Goal: Information Seeking & Learning: Learn about a topic

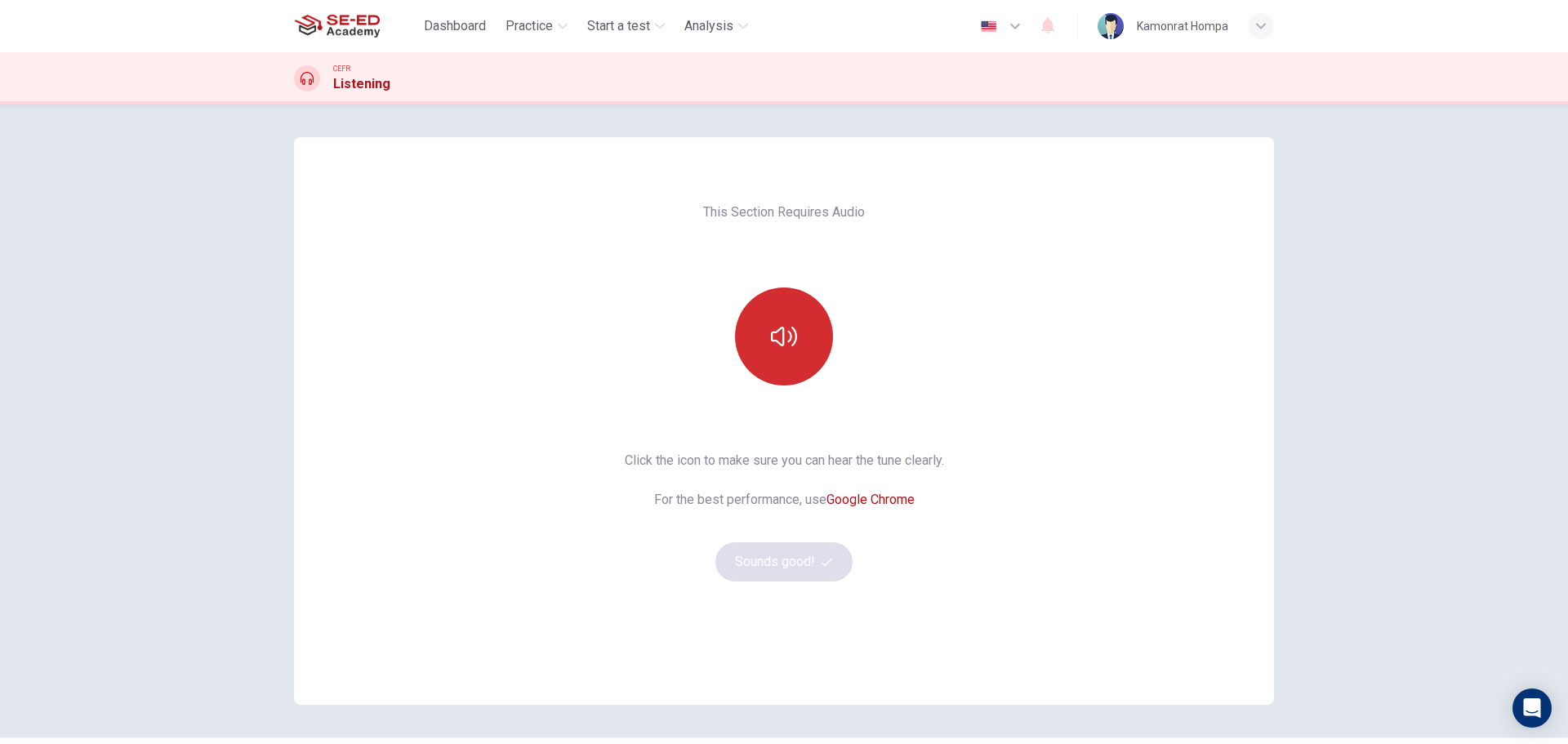
click at [770, 336] on icon "button" at bounding box center [784, 337] width 26 height 20
click at [786, 545] on button "Sounds good!" at bounding box center [784, 562] width 137 height 40
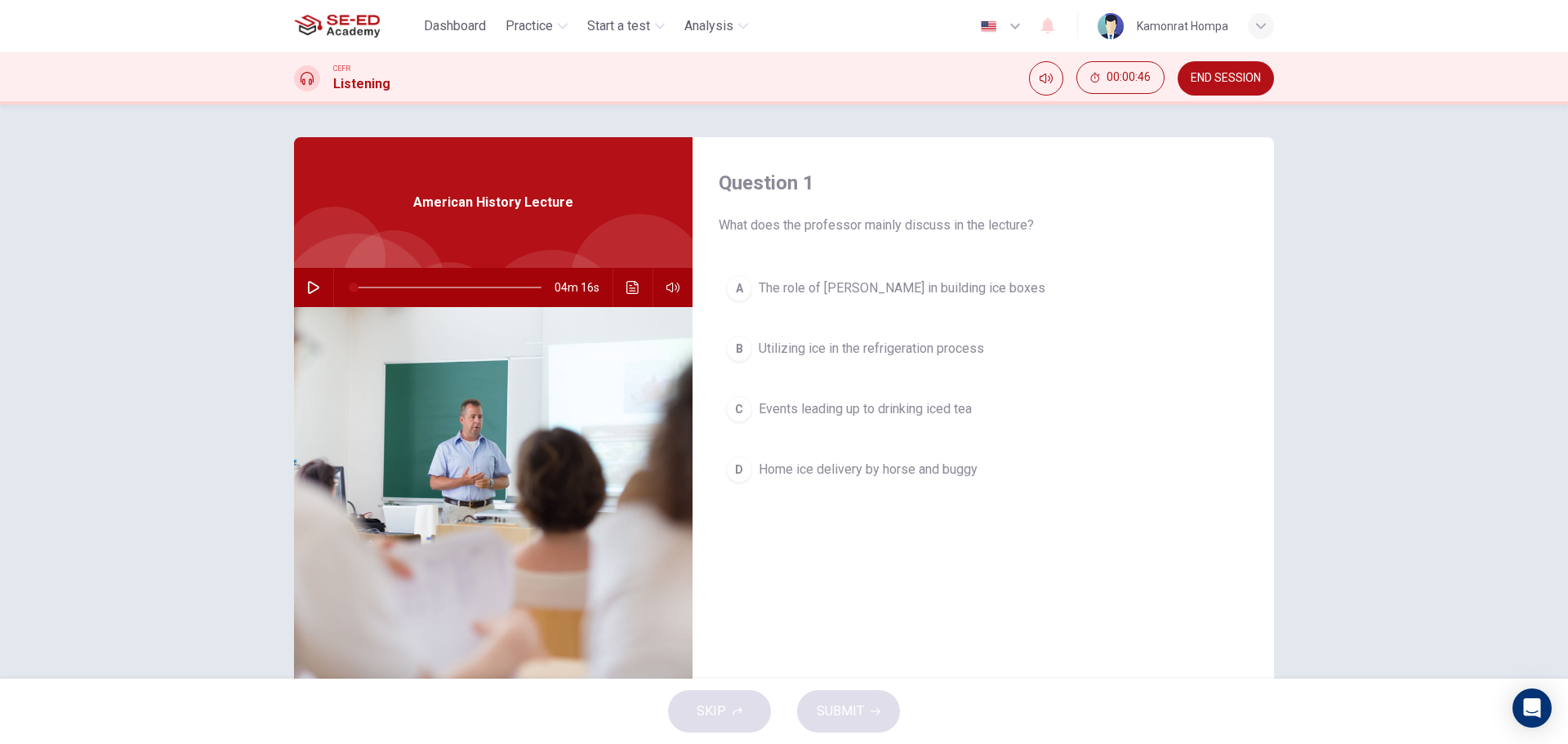
click at [313, 286] on icon "button" at bounding box center [313, 288] width 12 height 13
click at [317, 283] on button "button" at bounding box center [313, 288] width 26 height 40
type input "2"
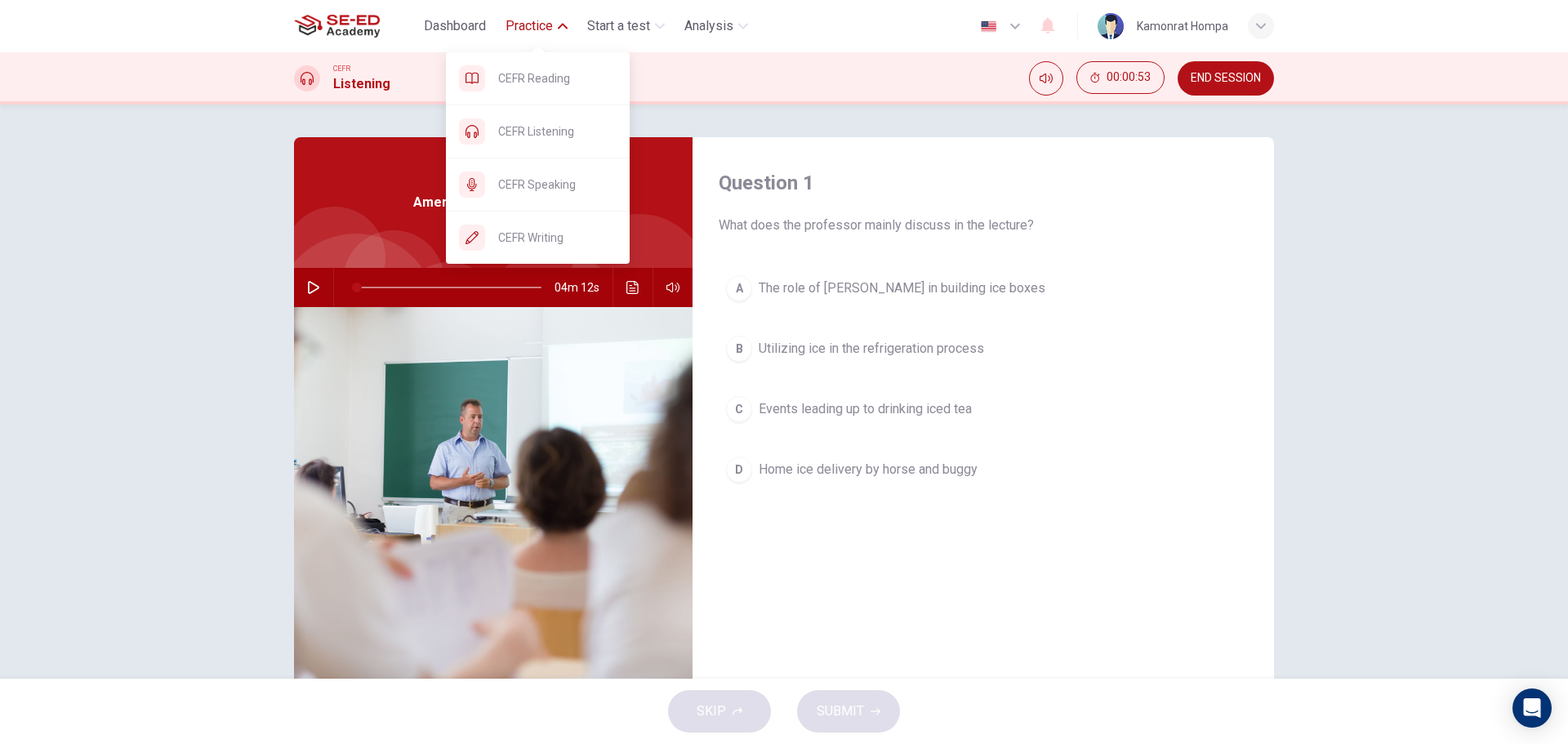
click at [533, 36] on button "Practice" at bounding box center [536, 26] width 75 height 30
click at [543, 76] on span "CEFR Reading" at bounding box center [558, 78] width 119 height 20
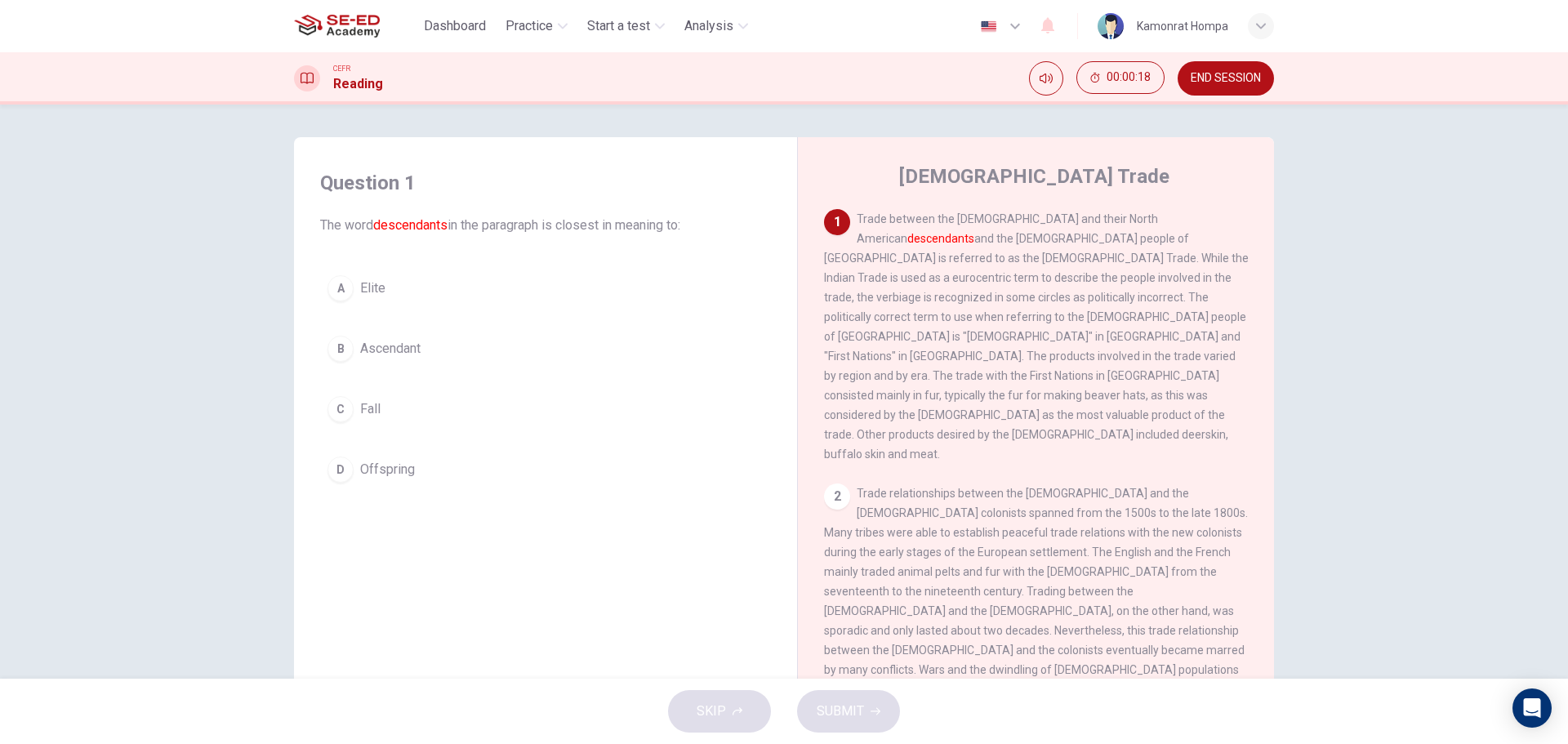
click at [395, 350] on span "Ascendant" at bounding box center [390, 349] width 60 height 20
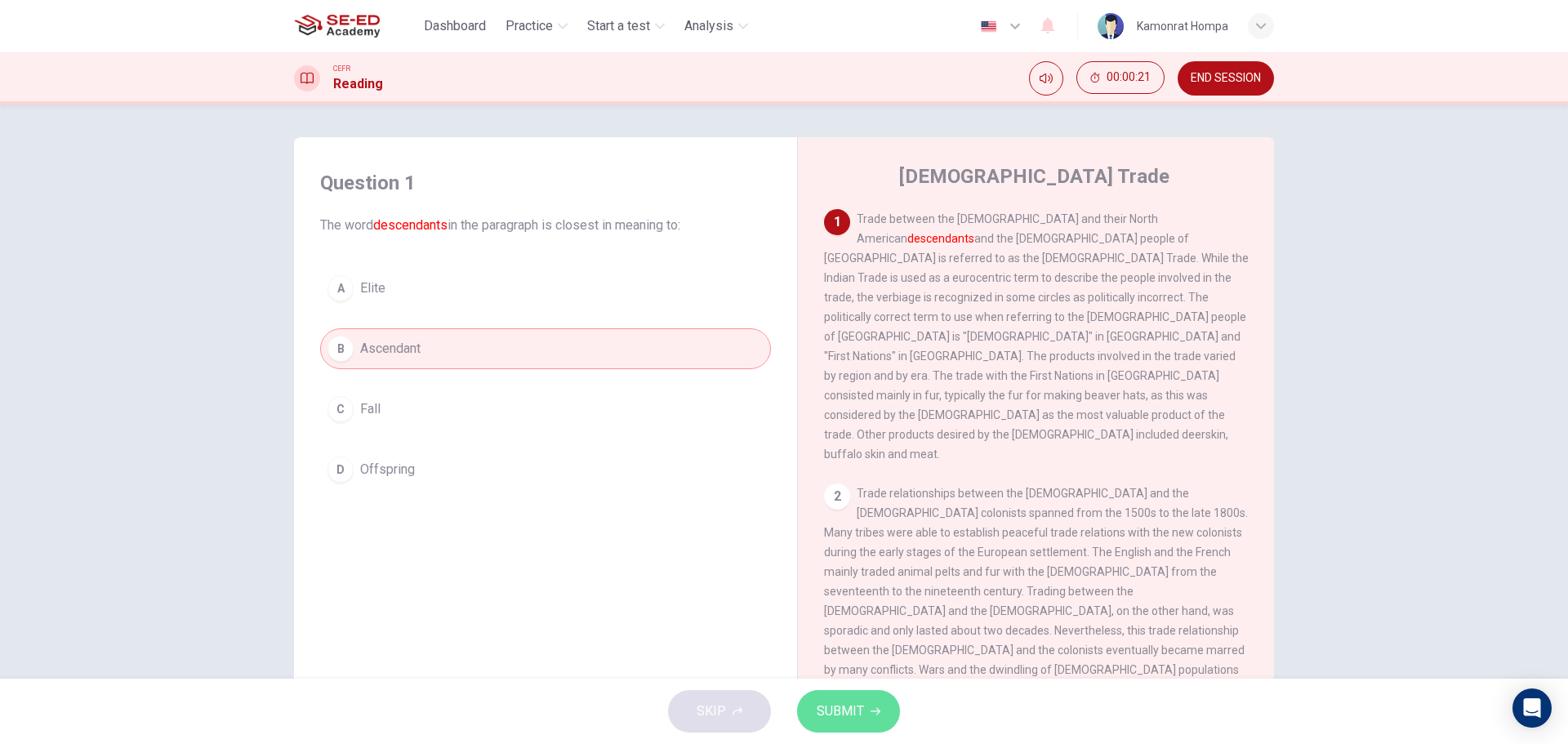
click at [885, 715] on button "SUBMIT" at bounding box center [848, 710] width 103 height 42
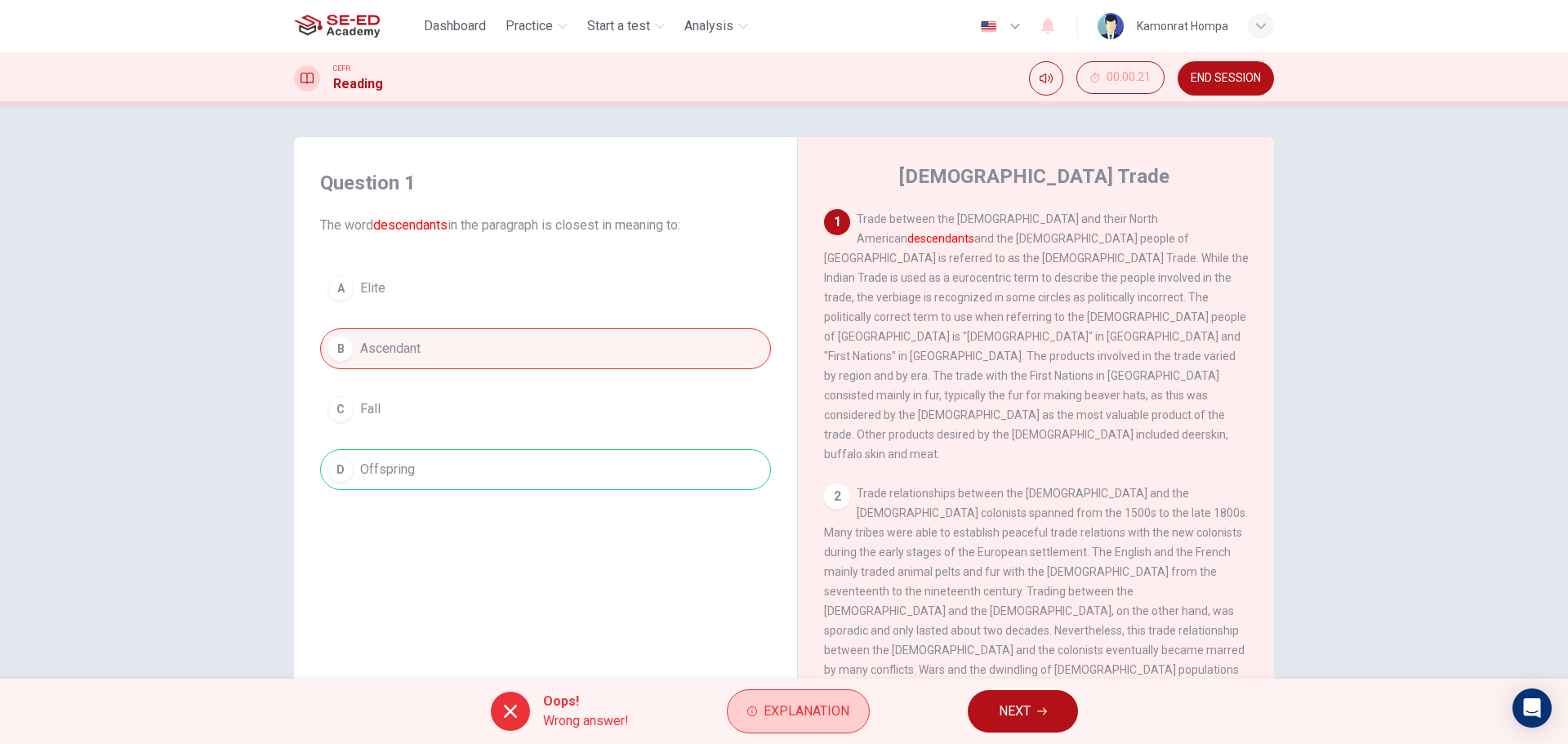
click at [850, 706] on button "Explanation" at bounding box center [798, 710] width 143 height 44
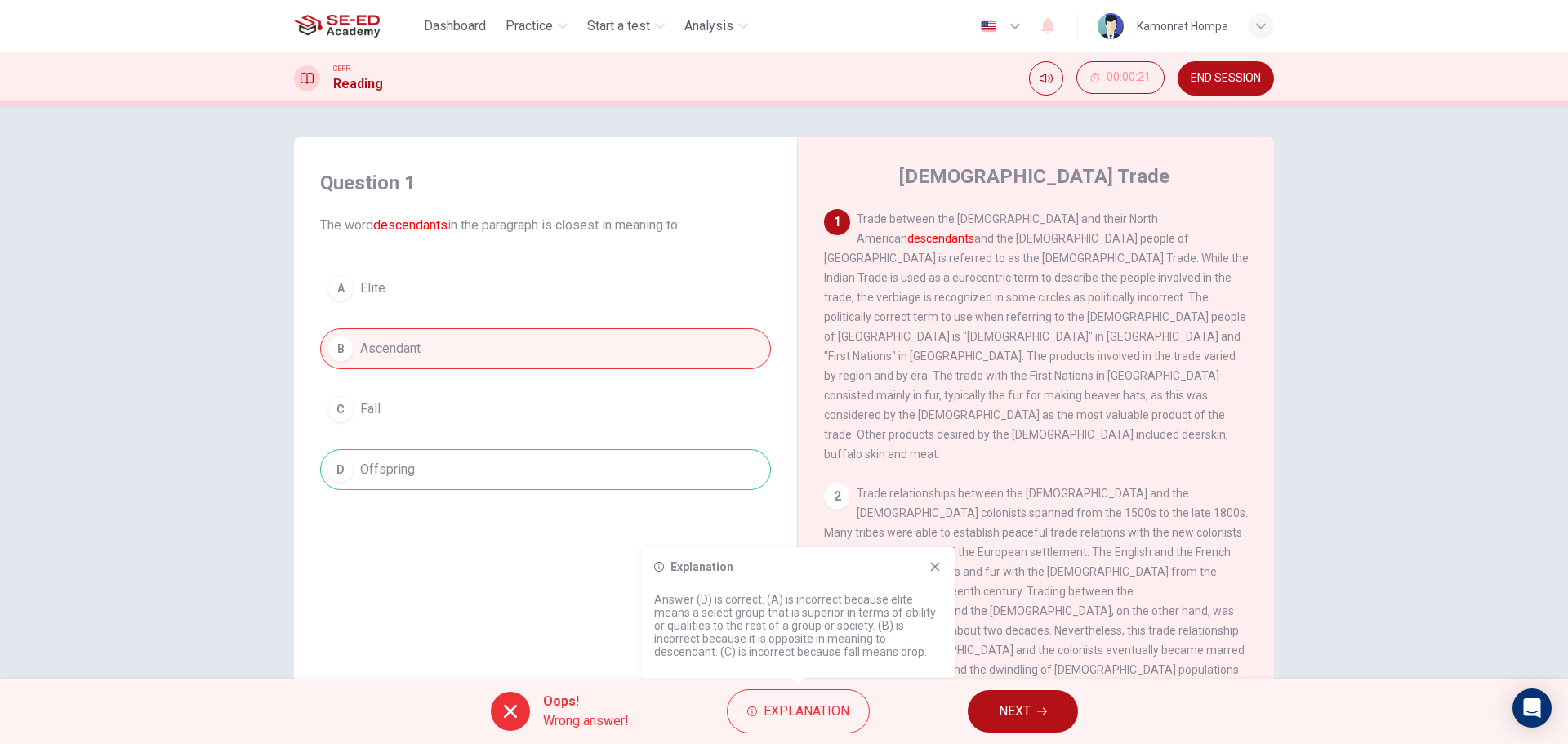
drag, startPoint x: 784, startPoint y: 596, endPoint x: 864, endPoint y: 597, distance: 80.0
click at [864, 597] on p "Answer (D) is correct. (A) is incorrect because elite means a select group that…" at bounding box center [798, 625] width 287 height 65
drag, startPoint x: 1139, startPoint y: 218, endPoint x: 1203, endPoint y: 222, distance: 64.1
click at [1203, 221] on span "Trade between the Europeans and their North American descendants and the indige…" at bounding box center [1036, 336] width 425 height 248
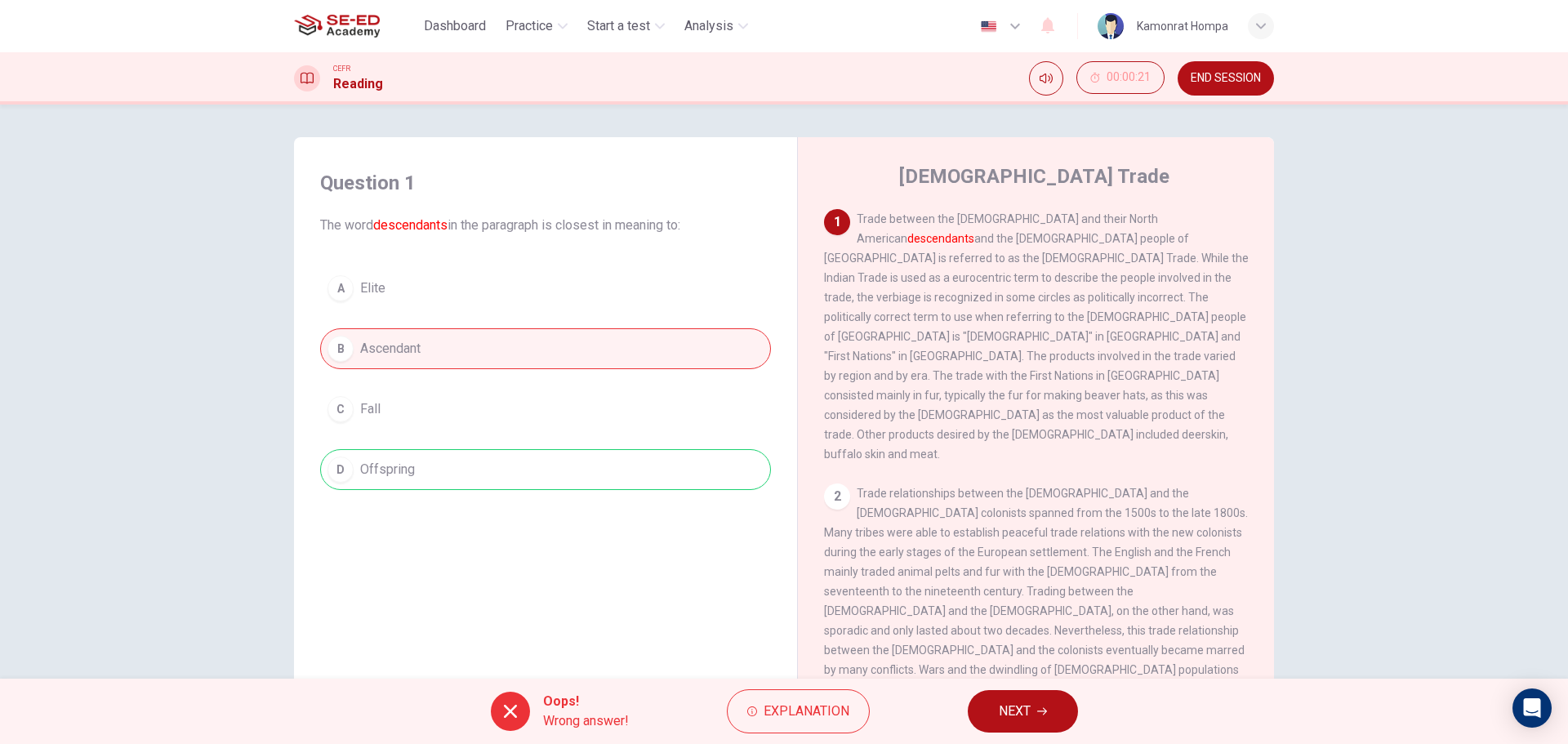
click at [600, 474] on div "A Elite B Ascendant C Fall D Offspring" at bounding box center [545, 379] width 450 height 222
click at [1012, 697] on button "NEXT" at bounding box center [1023, 710] width 111 height 42
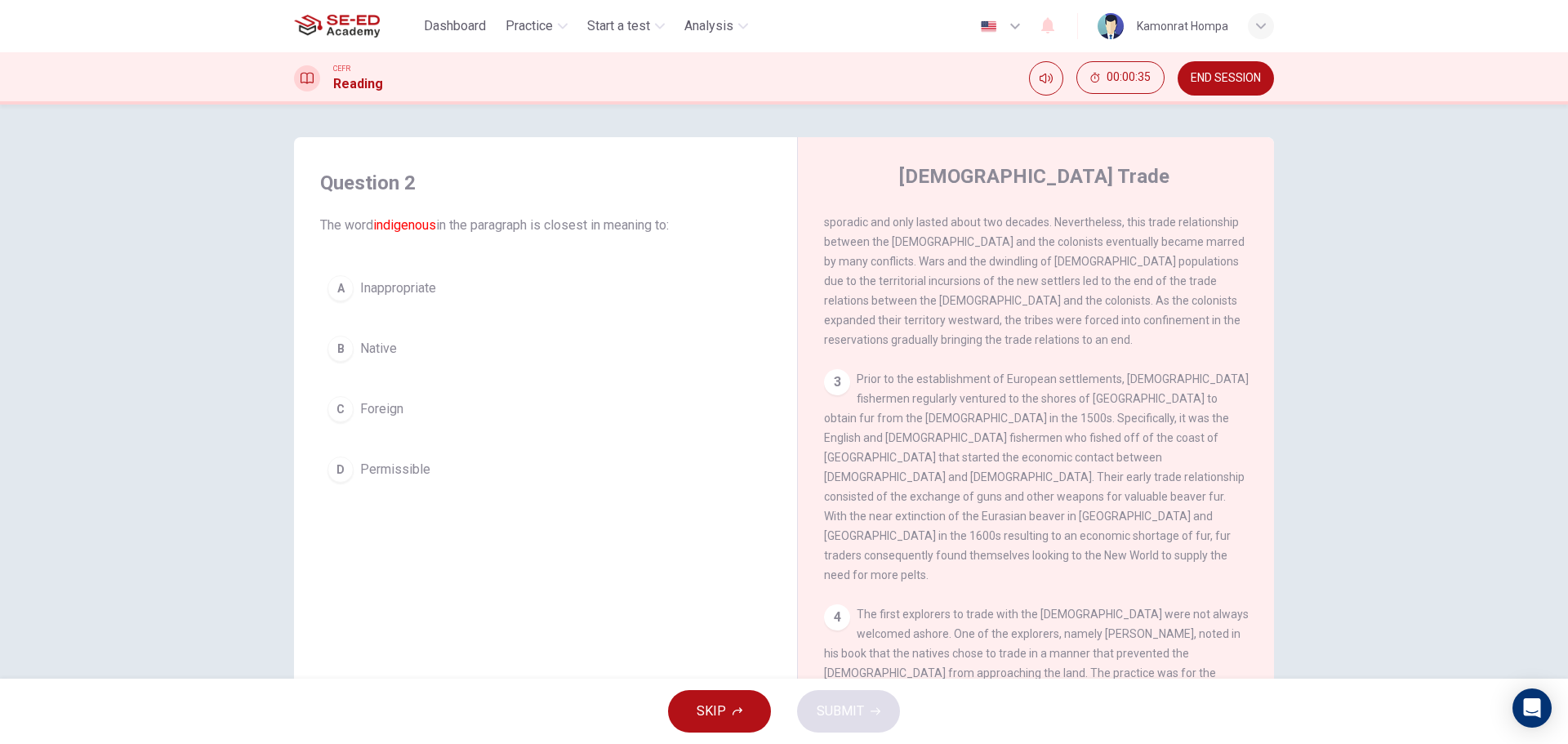
scroll to position [653, 0]
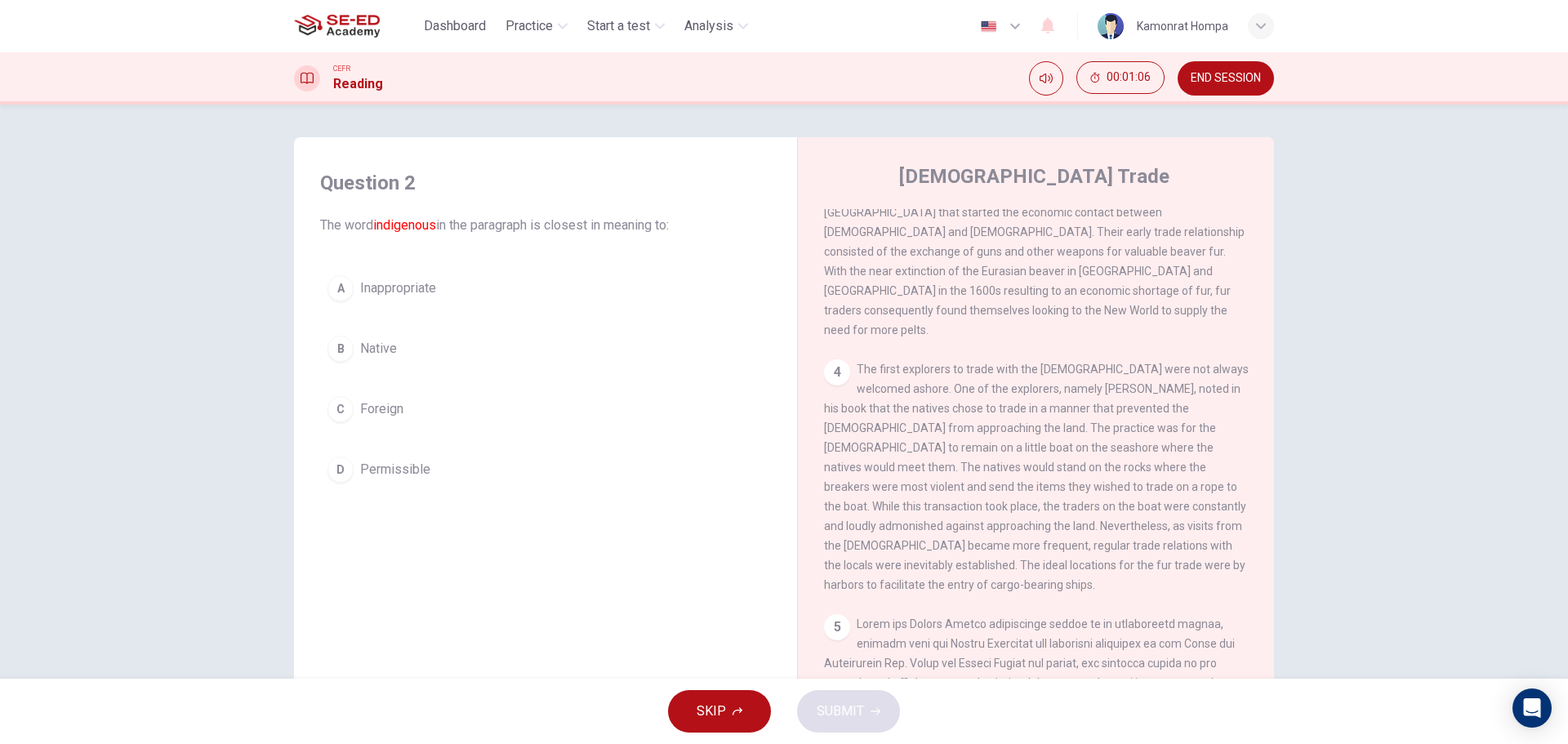
click at [360, 356] on span "Native" at bounding box center [379, 349] width 37 height 20
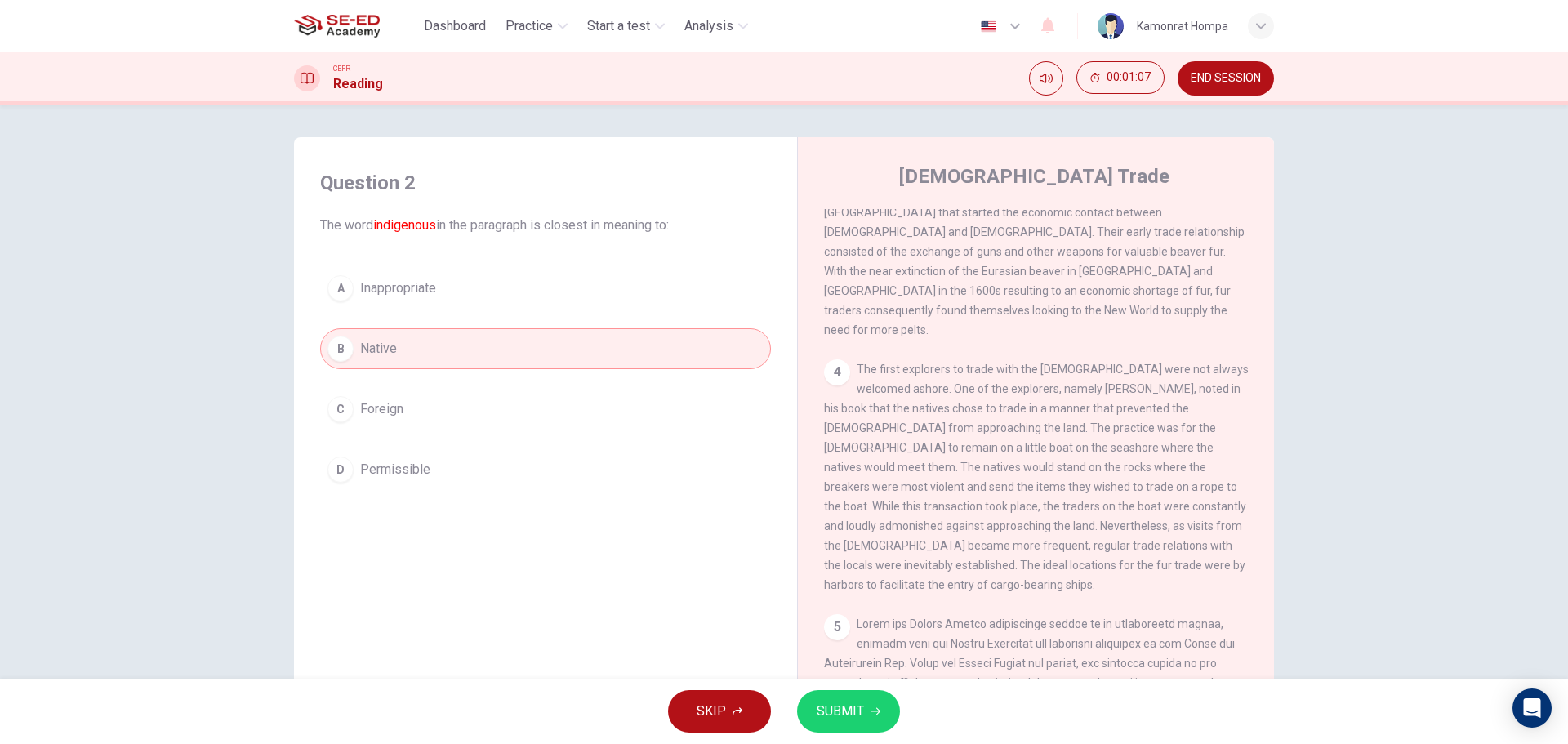
click at [852, 712] on span "SUBMIT" at bounding box center [840, 711] width 47 height 23
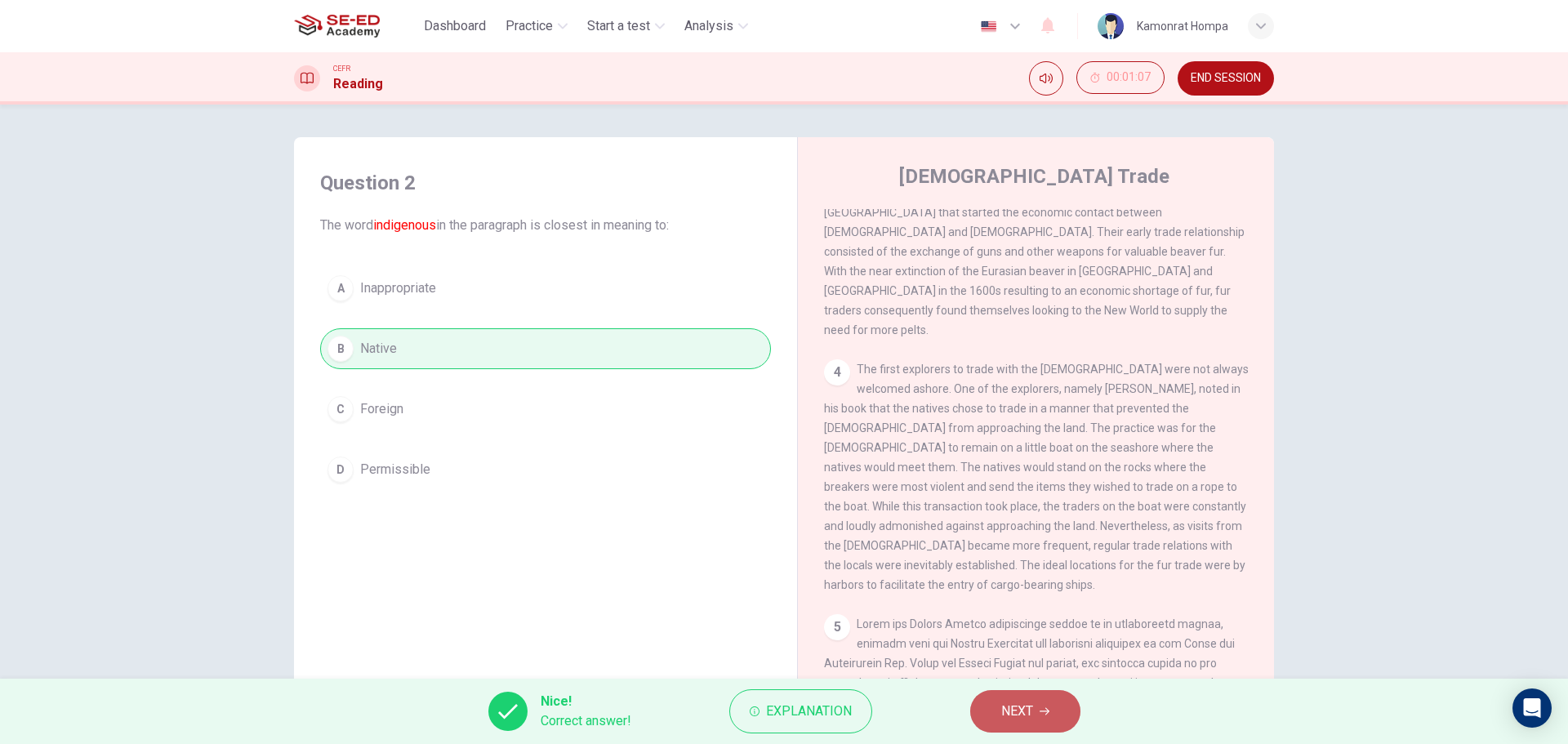
click at [1003, 716] on span "NEXT" at bounding box center [1017, 711] width 32 height 23
